Goal: Find specific page/section: Find specific page/section

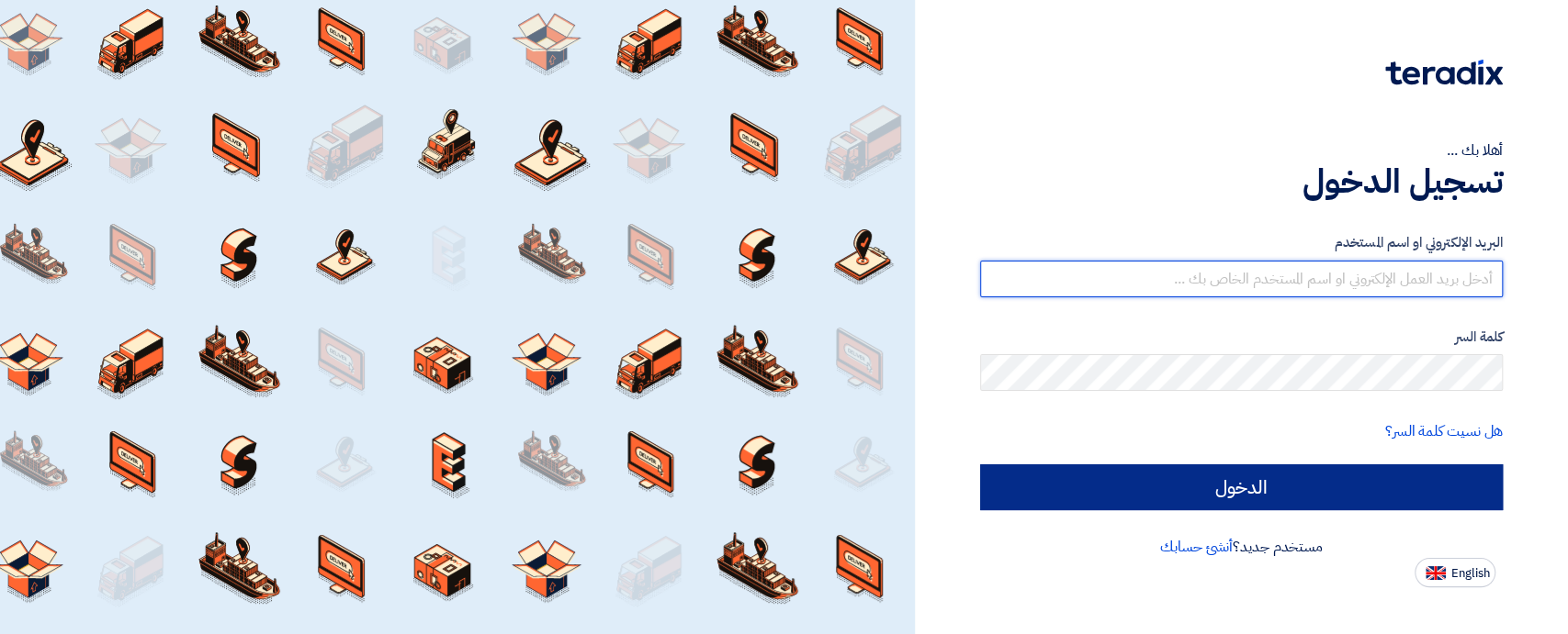
type input "[EMAIL_ADDRESS][DOMAIN_NAME]"
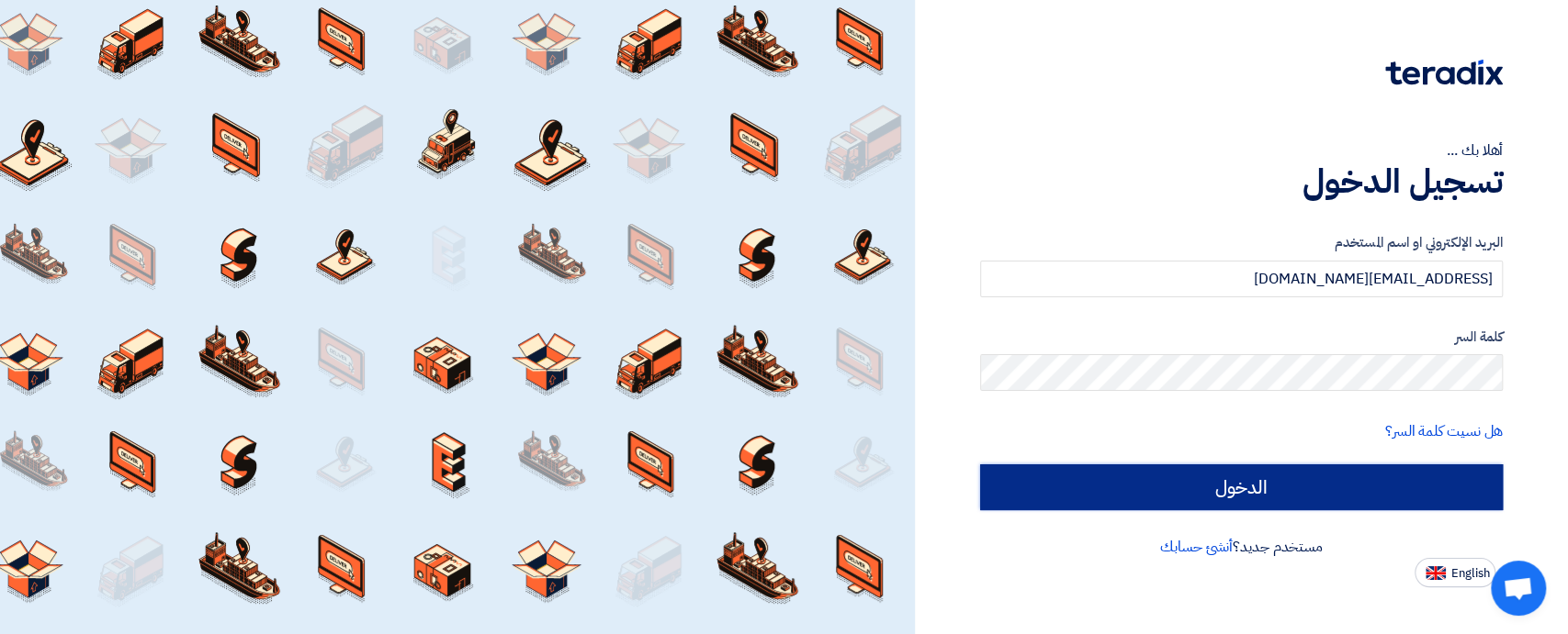
click at [1186, 488] on input "الدخول" at bounding box center [1241, 487] width 522 height 46
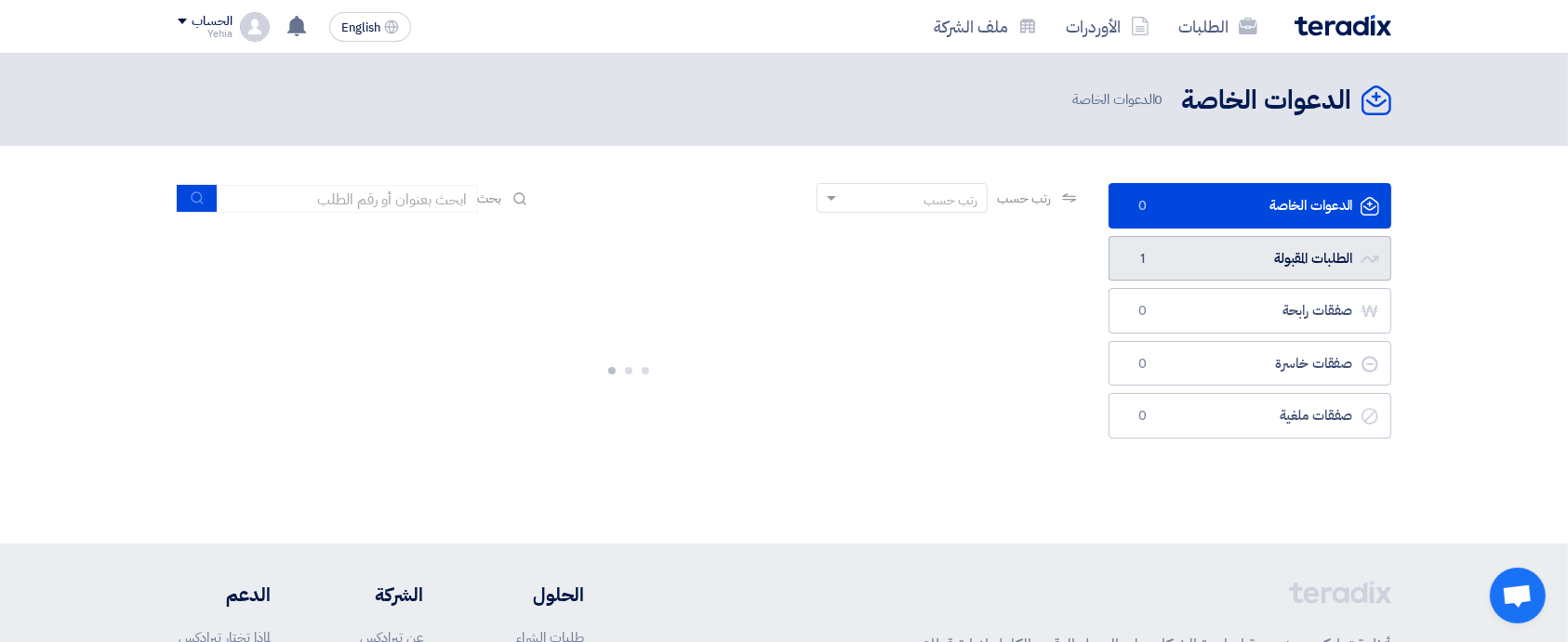
click at [1275, 242] on link "الطلبات المقبولة الطلبات المقبولة 1" at bounding box center [1249, 258] width 282 height 46
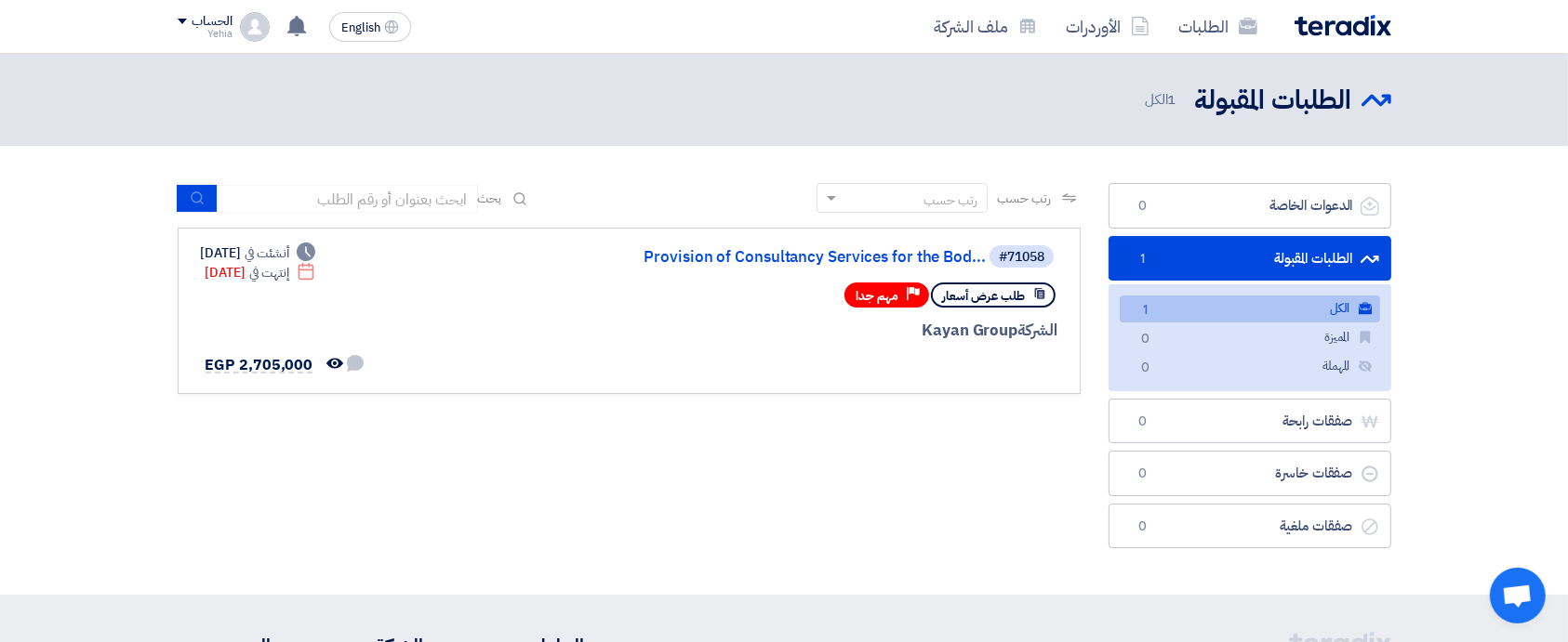
click at [1244, 313] on link "الكل الكل 1" at bounding box center [1250, 309] width 260 height 27
click at [851, 260] on link "Provision of Consultancy Services for the Bod..." at bounding box center [800, 257] width 372 height 16
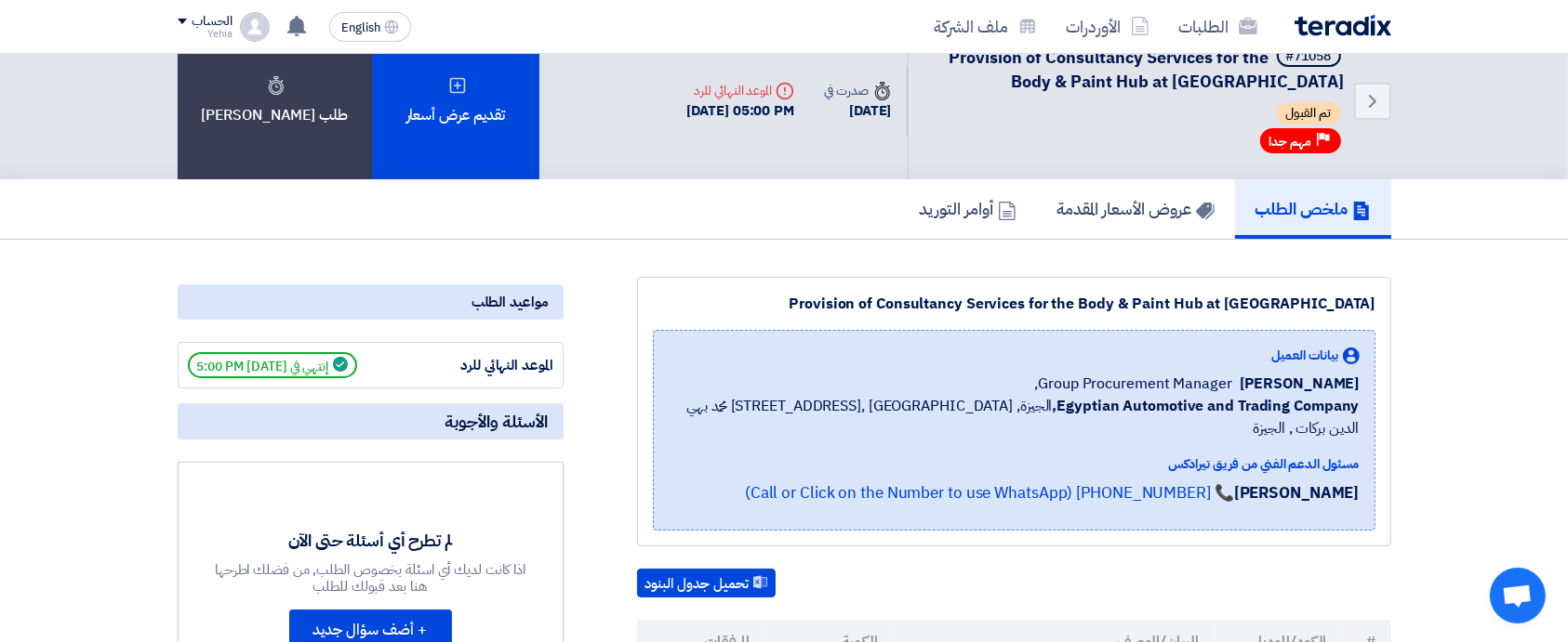
scroll to position [29, 0]
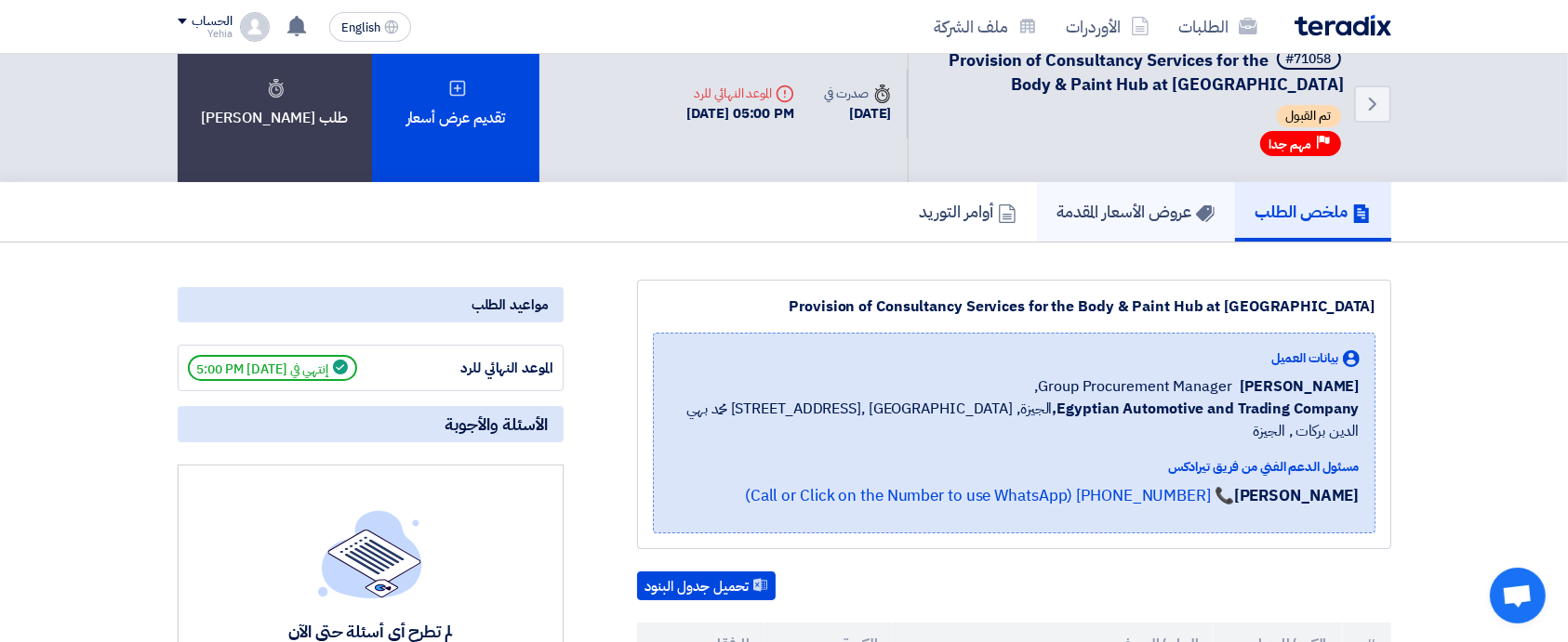
click at [1121, 212] on h5 "عروض الأسعار المقدمة" at bounding box center [1136, 211] width 157 height 21
